Goal: Information Seeking & Learning: Learn about a topic

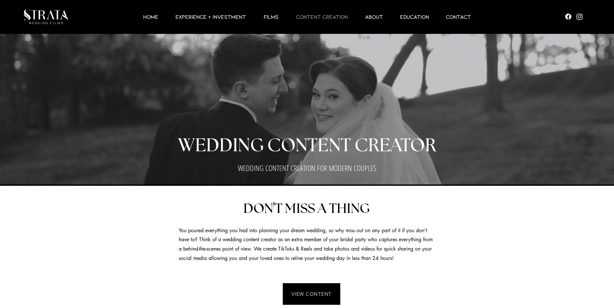
click at [303, 18] on p "CONTENT CREATION" at bounding box center [322, 17] width 58 height 8
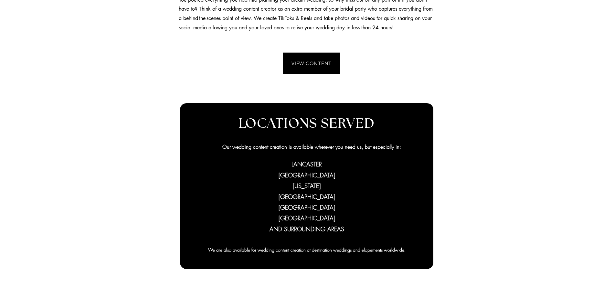
scroll to position [204, 0]
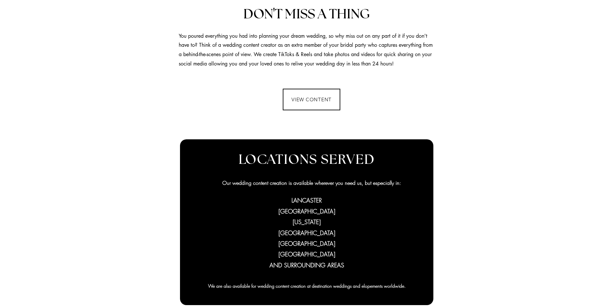
click at [318, 101] on span "VIEW CONTENT" at bounding box center [311, 100] width 40 height 6
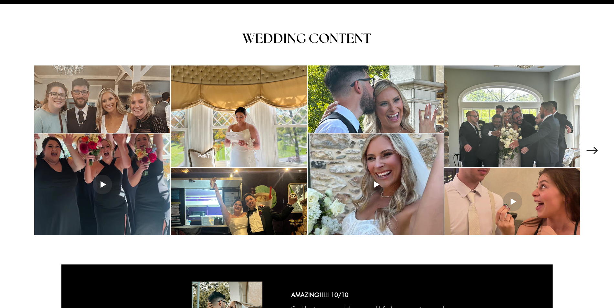
scroll to position [847, 0]
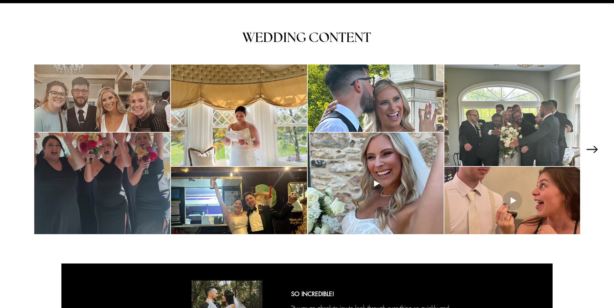
click at [128, 155] on div "main content" at bounding box center [102, 184] width 136 height 102
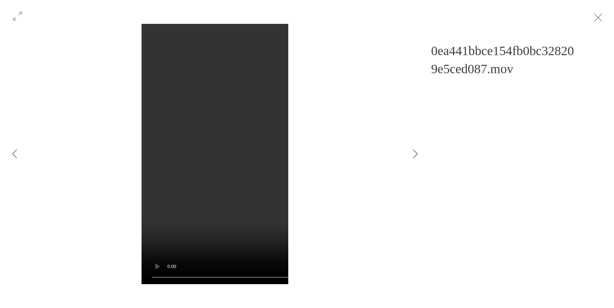
click at [162, 278] on video "Gallery item, detailed view" at bounding box center [402, 154] width 522 height 261
click at [161, 278] on video "Gallery item, detailed view" at bounding box center [402, 154] width 522 height 261
click at [413, 156] on icon "Next Item" at bounding box center [415, 154] width 5 height 9
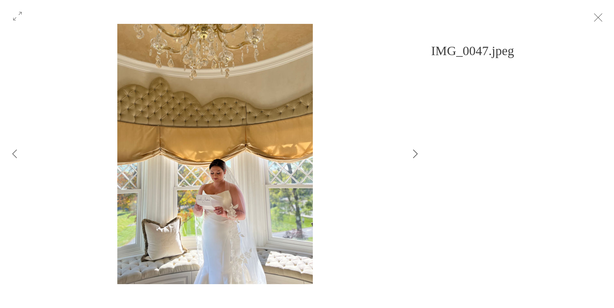
click at [413, 156] on icon "Next Item" at bounding box center [415, 154] width 5 height 9
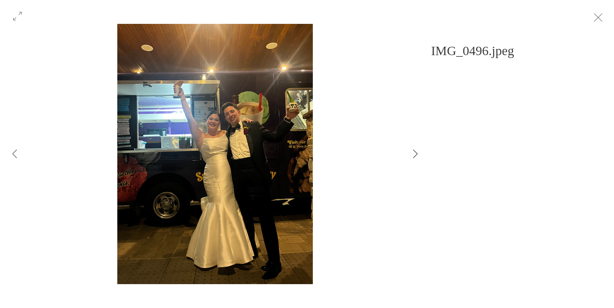
click at [413, 156] on icon "Next Item" at bounding box center [415, 154] width 5 height 9
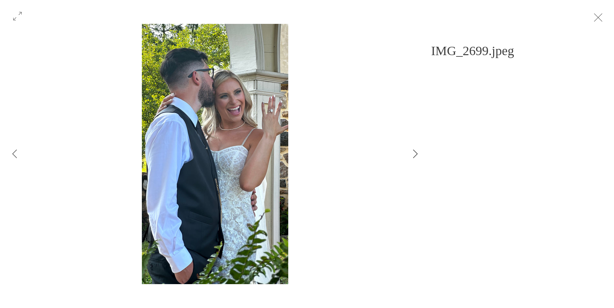
click at [413, 156] on icon "Next Item" at bounding box center [415, 154] width 5 height 9
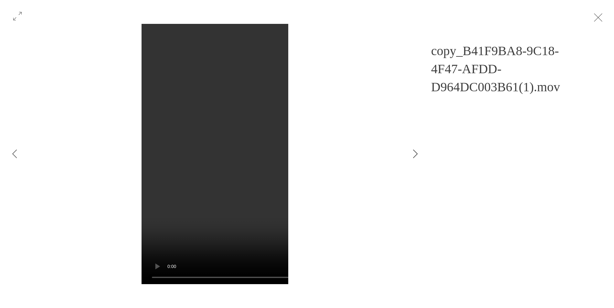
click at [416, 154] on icon "Next Item" at bounding box center [415, 154] width 5 height 9
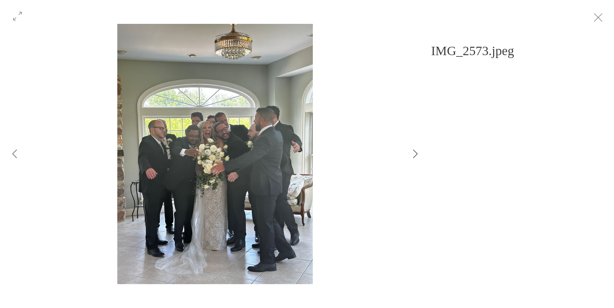
click at [416, 154] on icon "Next Item" at bounding box center [415, 154] width 5 height 9
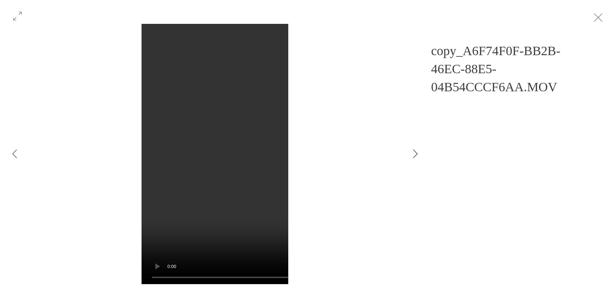
click at [416, 154] on icon "Next Item" at bounding box center [415, 154] width 5 height 9
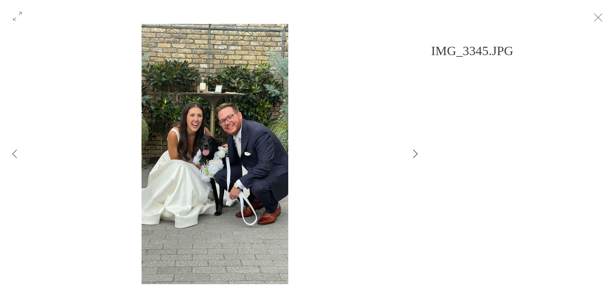
click at [416, 154] on icon "Next Item" at bounding box center [415, 154] width 5 height 9
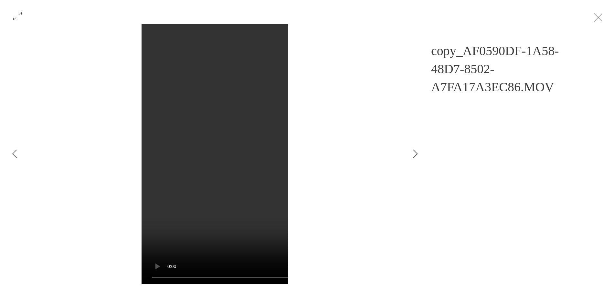
click at [416, 154] on icon "Next Item" at bounding box center [415, 154] width 5 height 9
click at [153, 34] on video "Gallery item, detailed view" at bounding box center [402, 154] width 522 height 261
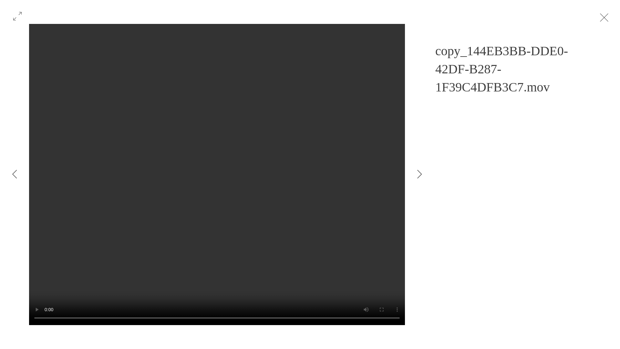
drag, startPoint x: 272, startPoint y: 336, endPoint x: 226, endPoint y: 336, distance: 45.9
click at [226, 308] on video "Gallery item, detailed view" at bounding box center [217, 174] width 376 height 301
click at [312, 308] on video "Gallery item, detailed view" at bounding box center [217, 174] width 376 height 301
drag, startPoint x: 258, startPoint y: 335, endPoint x: 246, endPoint y: 336, distance: 12.3
click at [246, 308] on video "Gallery item, detailed view" at bounding box center [217, 174] width 376 height 301
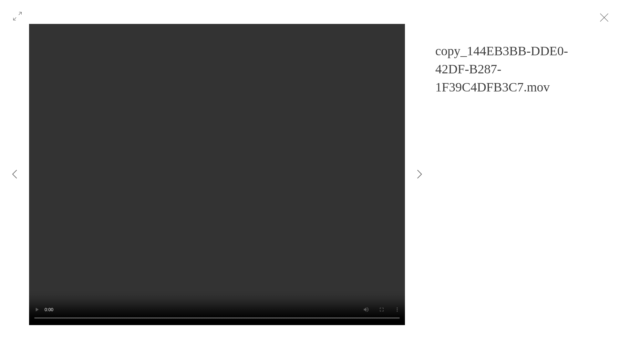
click at [405, 133] on video "Gallery item, detailed view" at bounding box center [217, 174] width 376 height 301
click at [379, 308] on video "Gallery item, detailed view" at bounding box center [217, 174] width 376 height 301
click at [356, 308] on video "Gallery item, detailed view" at bounding box center [217, 174] width 376 height 301
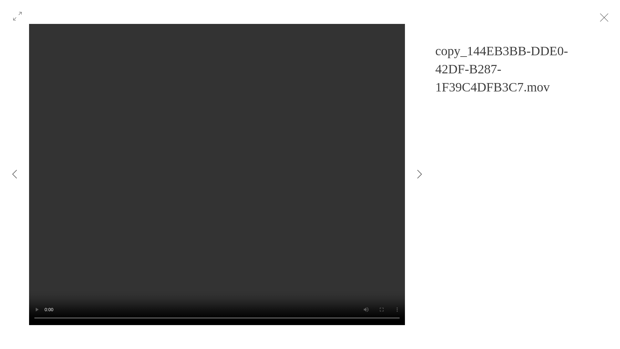
click at [351, 308] on video "Gallery item, detailed view" at bounding box center [217, 174] width 376 height 301
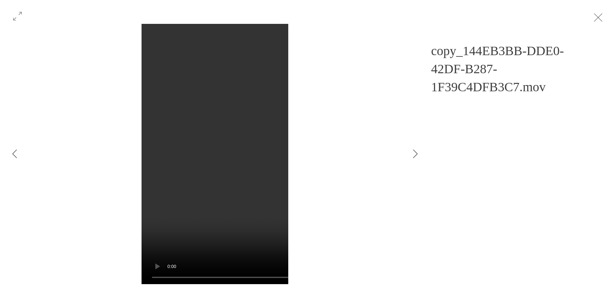
click at [164, 32] on video "Gallery item, detailed view" at bounding box center [402, 154] width 522 height 261
click at [417, 153] on icon "Next Item" at bounding box center [415, 154] width 5 height 9
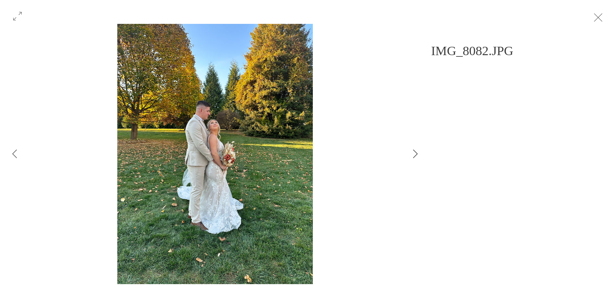
click at [417, 153] on icon "Next Item" at bounding box center [415, 154] width 5 height 9
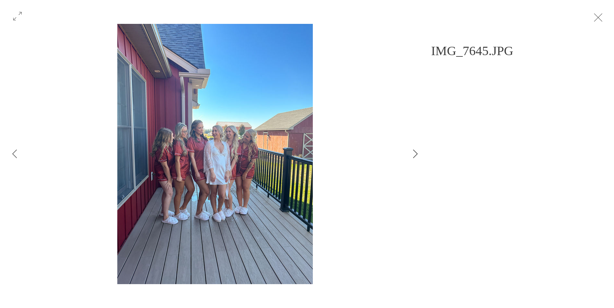
click at [417, 153] on icon "Next Item" at bounding box center [415, 154] width 5 height 9
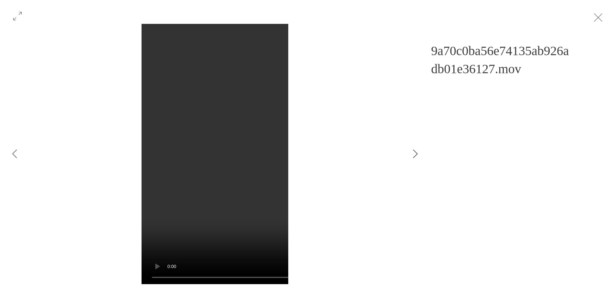
click at [420, 152] on button "Next Item" at bounding box center [415, 154] width 16 height 16
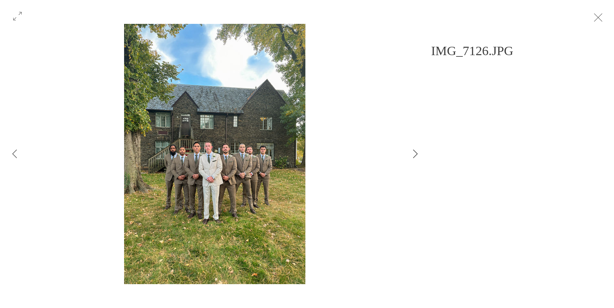
click at [417, 153] on icon "Next Item" at bounding box center [415, 154] width 5 height 9
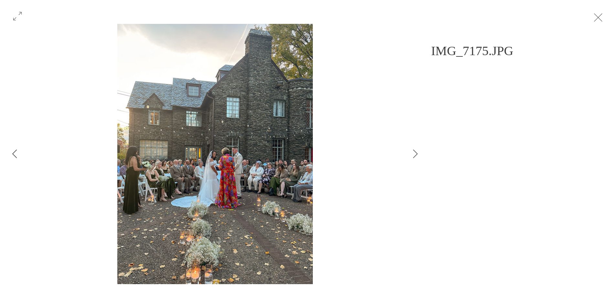
click at [19, 157] on button "Previous Item" at bounding box center [14, 154] width 16 height 16
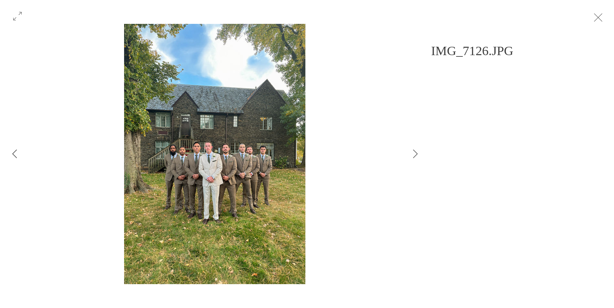
click at [17, 157] on button "Previous Item" at bounding box center [14, 154] width 16 height 16
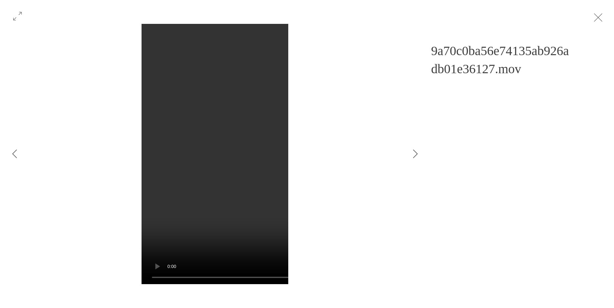
click at [349, 126] on div "Gallery item, detailed view" at bounding box center [214, 154] width 371 height 261
click at [419, 154] on button "Next Item" at bounding box center [415, 154] width 16 height 16
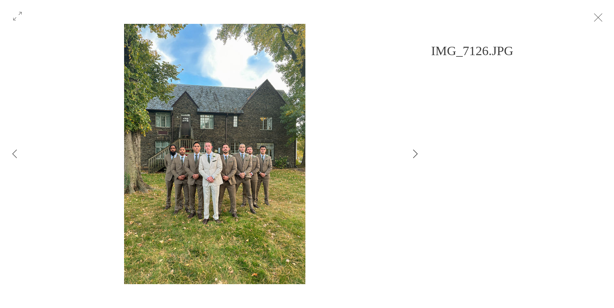
click at [417, 152] on icon "Next Item" at bounding box center [415, 154] width 5 height 9
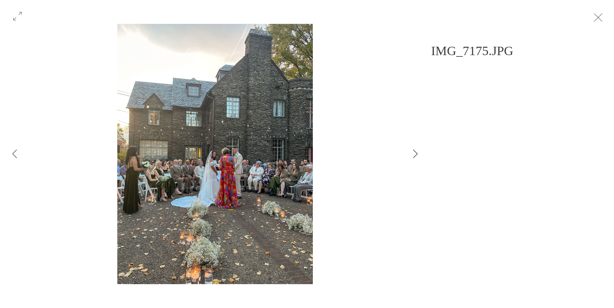
click at [417, 152] on icon "Next Item" at bounding box center [415, 154] width 5 height 9
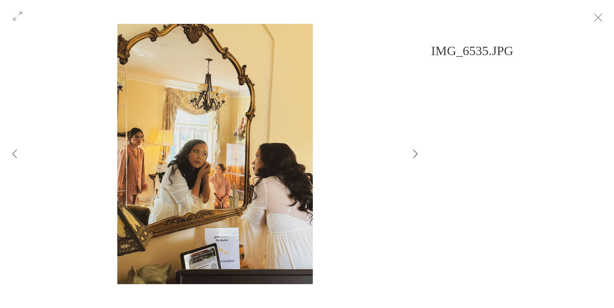
click at [417, 152] on icon "Next Item" at bounding box center [415, 154] width 5 height 9
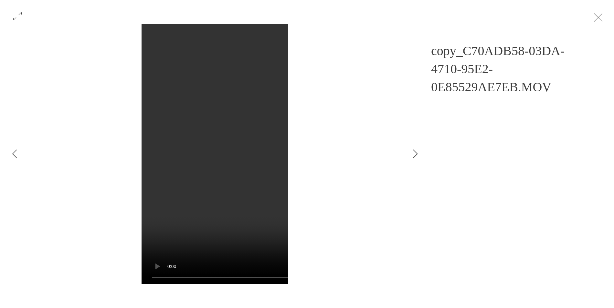
click at [416, 153] on icon "Next Item" at bounding box center [415, 154] width 5 height 9
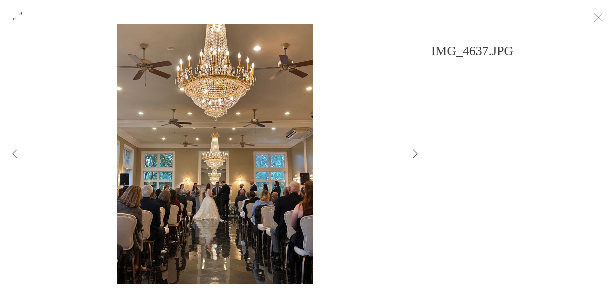
click at [416, 153] on icon "Next Item" at bounding box center [415, 154] width 5 height 9
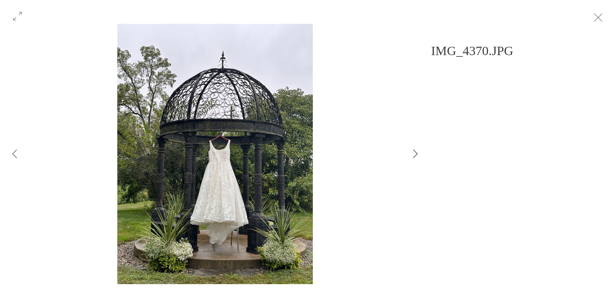
click at [416, 153] on icon "Next Item" at bounding box center [415, 154] width 5 height 9
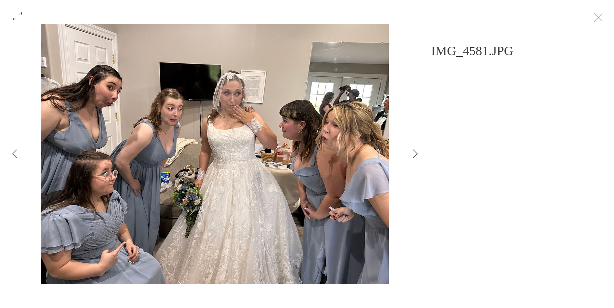
click at [416, 153] on icon "Next Item" at bounding box center [415, 154] width 5 height 9
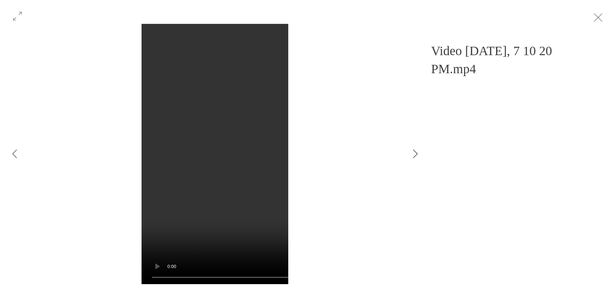
click at [416, 153] on icon "Next Item" at bounding box center [415, 154] width 5 height 9
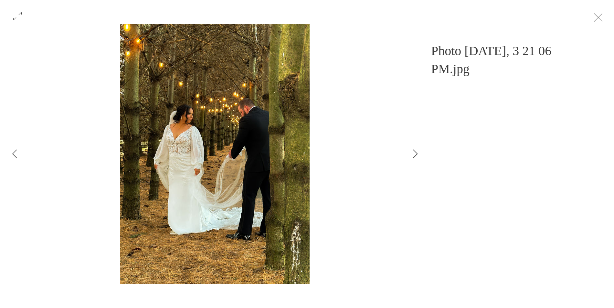
click at [416, 153] on icon "Next Item" at bounding box center [415, 154] width 5 height 9
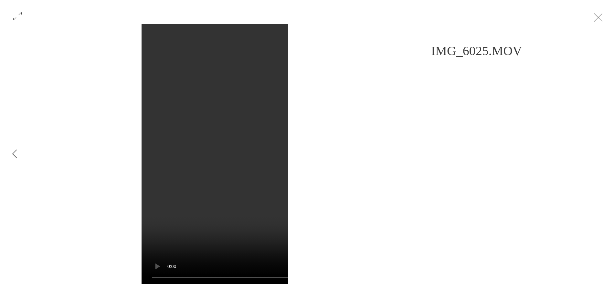
click at [421, 149] on div "Gallery item, detailed view" at bounding box center [215, 154] width 430 height 261
click at [239, 168] on video "Gallery item, detailed view" at bounding box center [402, 154] width 522 height 261
click at [396, 149] on div "Gallery item, detailed view" at bounding box center [214, 154] width 371 height 261
click at [604, 23] on button "Exit expand mode" at bounding box center [598, 17] width 12 height 14
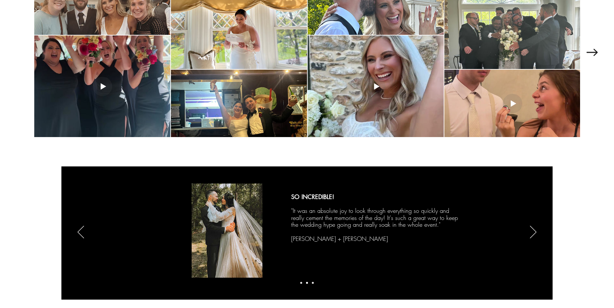
scroll to position [1002, 0]
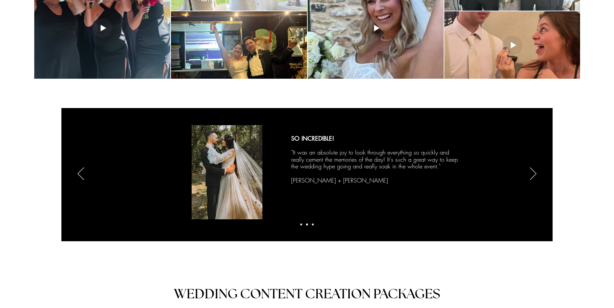
click at [208, 159] on img "Slideshow" at bounding box center [227, 172] width 71 height 94
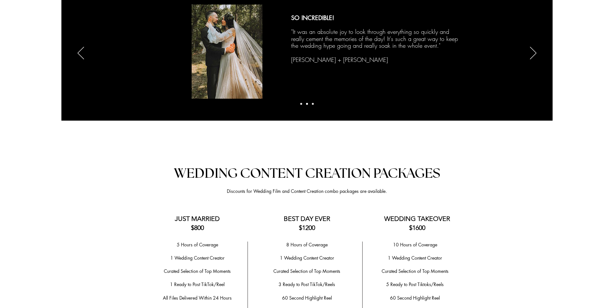
scroll to position [1175, 0]
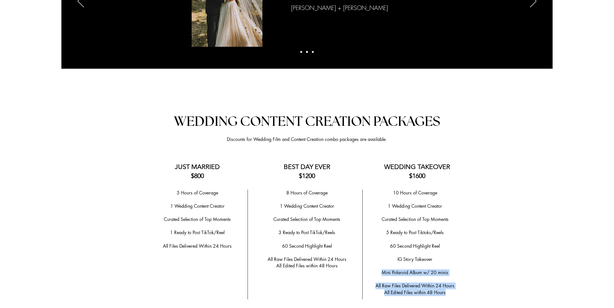
drag, startPoint x: 382, startPoint y: 262, endPoint x: 453, endPoint y: 280, distance: 73.6
click at [453, 280] on div "10 Hours of Coverage ​ 1 Wedding Content Creator ​ Curated Selection of Top Mom…" at bounding box center [414, 243] width 97 height 107
copy div "Mini Polaroid Album w/ 20 minis ​ ​ ​ All Raw Files Delivered Within 24 Hours A…"
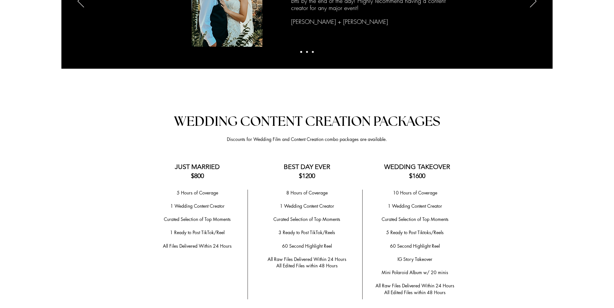
click at [414, 250] on p "​" at bounding box center [414, 253] width 97 height 7
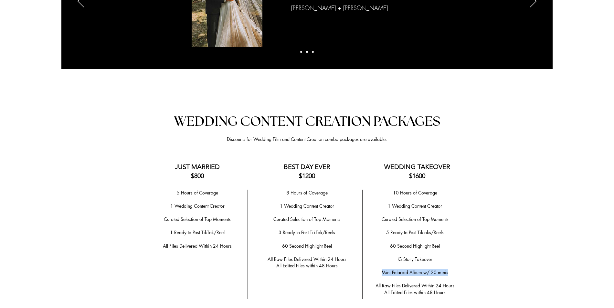
drag, startPoint x: 382, startPoint y: 262, endPoint x: 461, endPoint y: 264, distance: 79.2
click at [461, 270] on p "Mini Polaroid Album w/ 20 minis" at bounding box center [414, 273] width 97 height 7
copy span "Mini Polaroid Album w/ 20 minis"
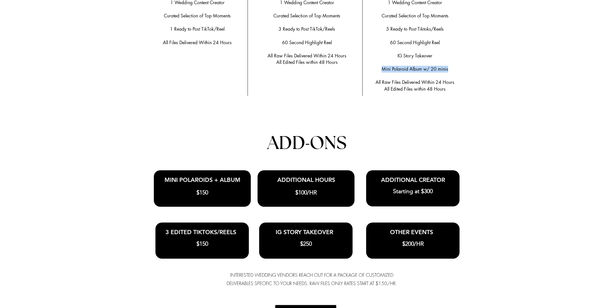
scroll to position [1439, 0]
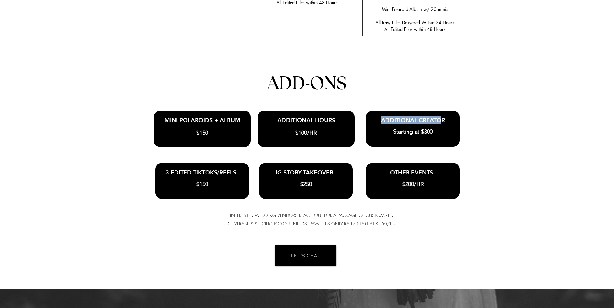
drag, startPoint x: 380, startPoint y: 116, endPoint x: 444, endPoint y: 114, distance: 64.0
click at [444, 117] on span "ADDITIONAL CREATOR" at bounding box center [413, 120] width 64 height 7
click at [447, 116] on h3 "ADDITIONAL CREATOR" at bounding box center [413, 120] width 90 height 8
drag, startPoint x: 433, startPoint y: 128, endPoint x: 449, endPoint y: 115, distance: 19.5
click at [449, 115] on div "Anchor 2 WEDDING CONTENT CREATION PACKAGES Discounts for Wedding Film and Conte…" at bounding box center [307, 59] width 614 height 460
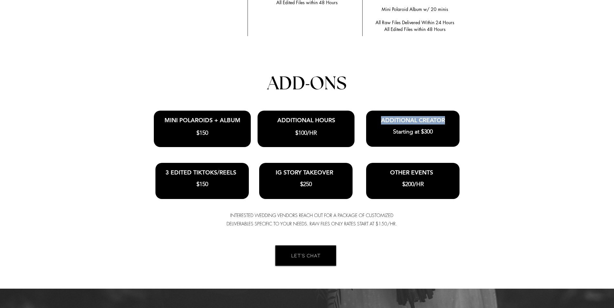
copy div "ADDITIONAL CREATOR"
click at [542, 159] on div at bounding box center [307, 59] width 614 height 460
click at [163, 118] on h3 "MINI POLAROIDS + ALBUM" at bounding box center [202, 120] width 90 height 8
drag, startPoint x: 164, startPoint y: 116, endPoint x: 244, endPoint y: 118, distance: 79.2
click at [244, 118] on h3 "MINI POLAROIDS + ALBUM" at bounding box center [202, 120] width 90 height 8
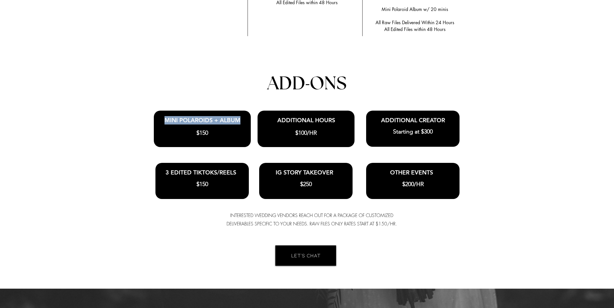
copy span "MINI POLAROIDS + ALBUM"
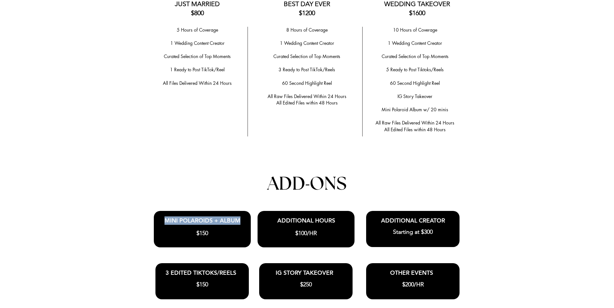
scroll to position [1408, 0]
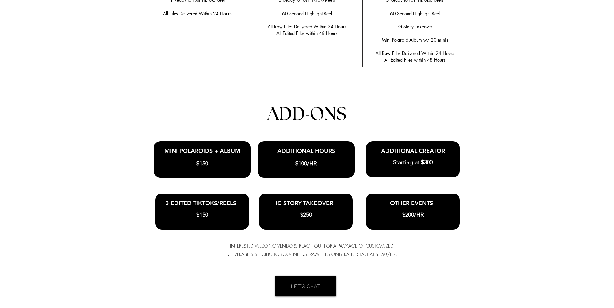
click at [516, 107] on div at bounding box center [307, 90] width 614 height 460
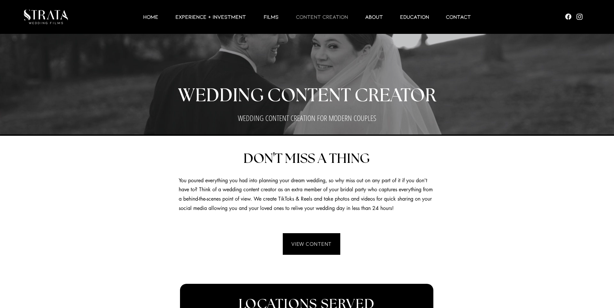
scroll to position [61, 0]
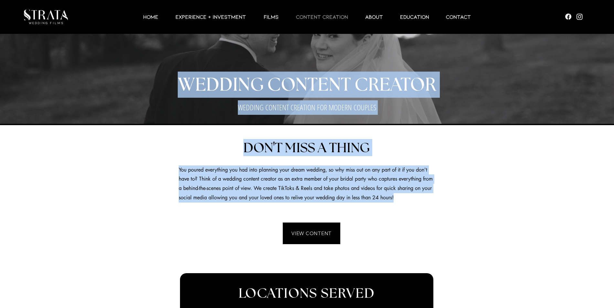
drag, startPoint x: 180, startPoint y: 84, endPoint x: 432, endPoint y: 196, distance: 275.4
drag, startPoint x: 416, startPoint y: 197, endPoint x: 185, endPoint y: 86, distance: 256.3
copy div "WEDDING CONTENT CREATOR WEDDING CONTENT CREATION FOR MODERN COUPLES DON ' T MIS…"
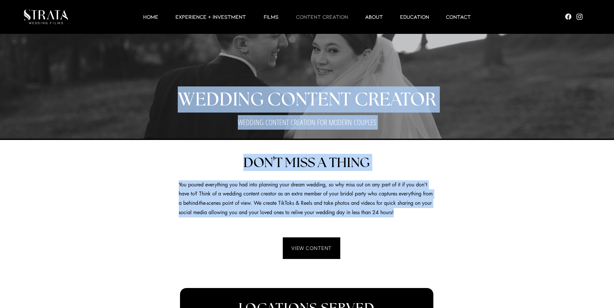
scroll to position [0, 0]
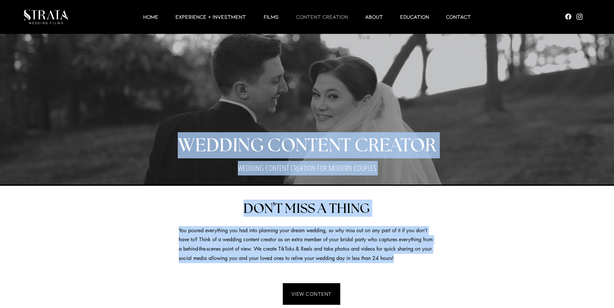
copy div "WEDDING CONTENT CREATOR WEDDING CONTENT CREATION FOR MODERN COUPLES DON ' T MIS…"
click at [311, 13] on p "CONTENT CREATION" at bounding box center [322, 17] width 58 height 8
click at [35, 17] on img at bounding box center [46, 17] width 44 height 15
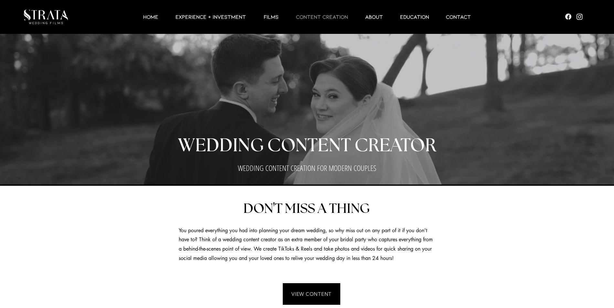
click at [43, 17] on img at bounding box center [46, 17] width 44 height 15
click at [152, 19] on p "HOME" at bounding box center [151, 17] width 22 height 8
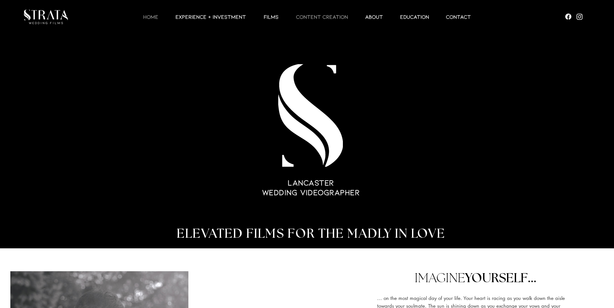
click at [319, 16] on p "CONTENT CREATION" at bounding box center [322, 17] width 58 height 8
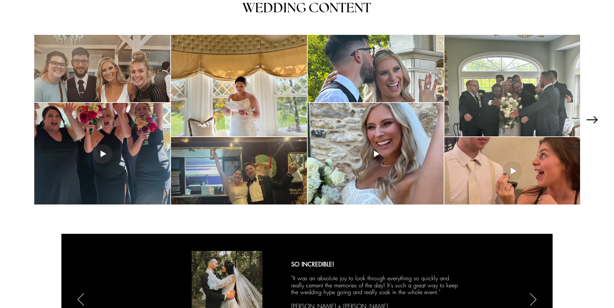
scroll to position [819, 0]
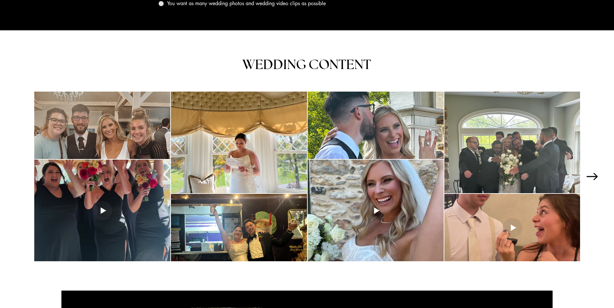
click at [589, 173] on icon "Next Item" at bounding box center [591, 176] width 11 height 7
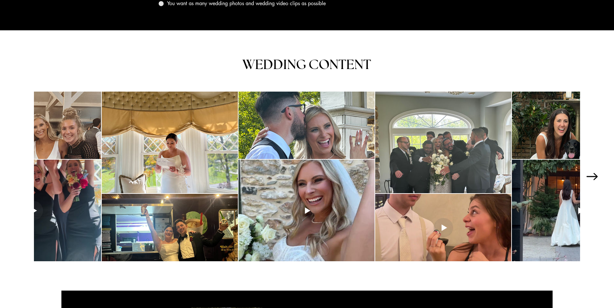
scroll to position [0, 69]
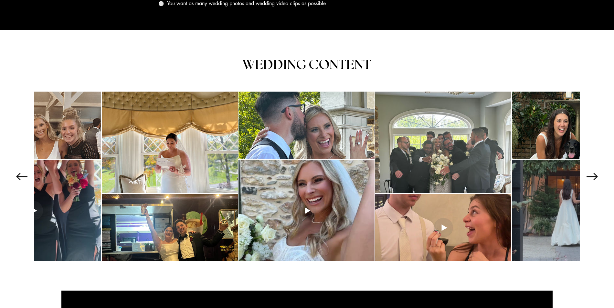
click at [567, 181] on div at bounding box center [580, 211] width 136 height 102
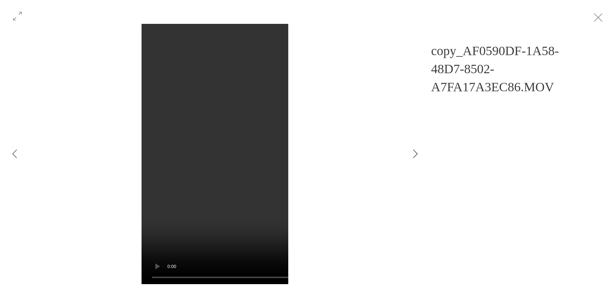
click at [416, 157] on icon "Next Item" at bounding box center [415, 154] width 5 height 9
click at [225, 98] on video "Gallery item, detailed view" at bounding box center [402, 154] width 522 height 261
